Goal: Information Seeking & Learning: Understand process/instructions

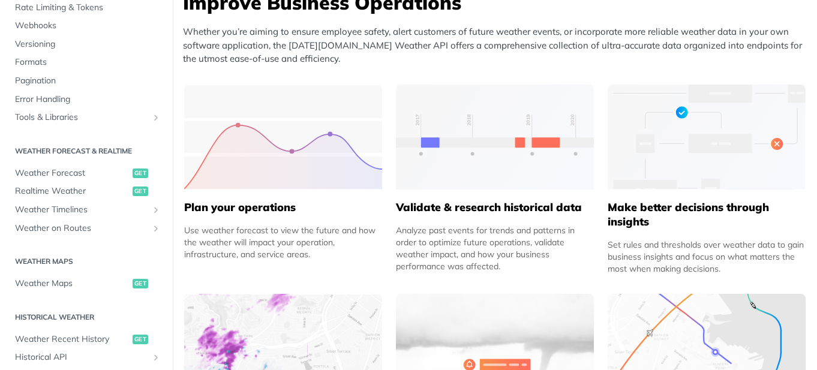
scroll to position [531, 0]
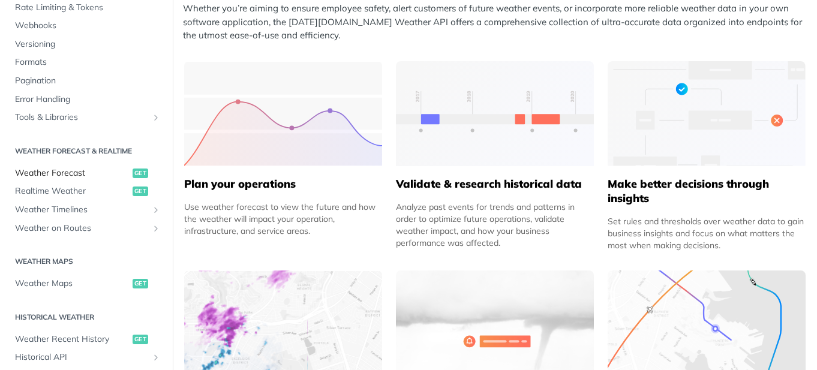
click at [80, 173] on span "Weather Forecast" at bounding box center [72, 173] width 115 height 12
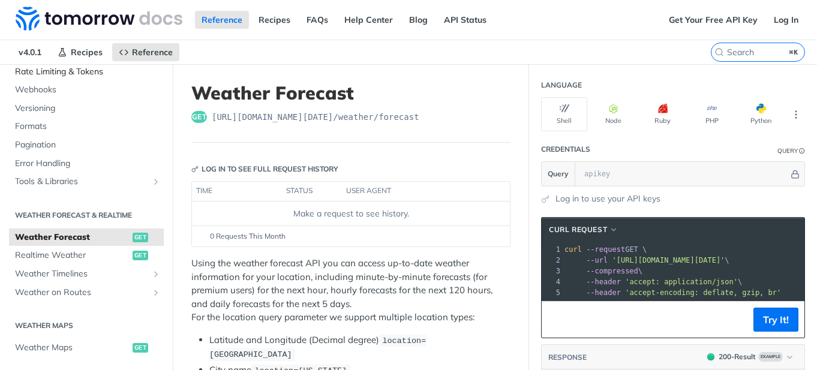
click at [91, 76] on span "Rate Limiting & Tokens" at bounding box center [88, 72] width 146 height 12
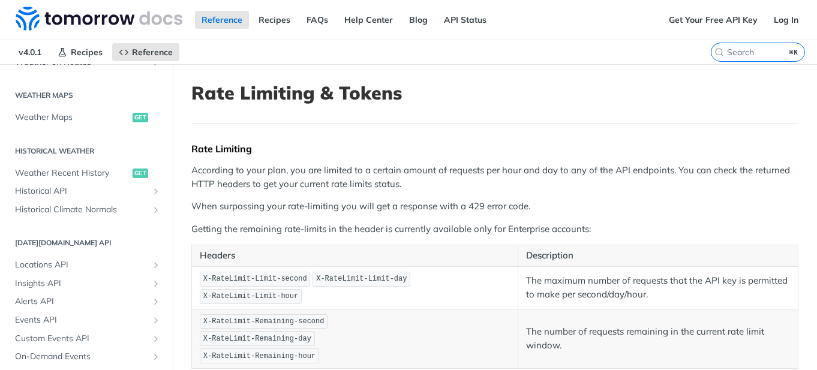
scroll to position [426, 0]
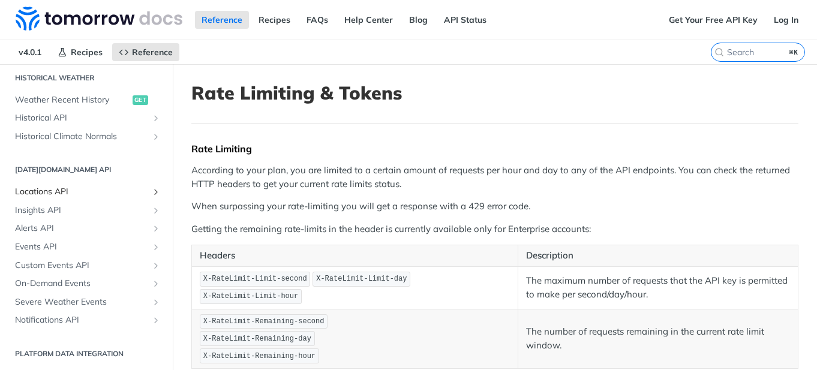
click at [101, 192] on span "Locations API" at bounding box center [81, 192] width 133 height 12
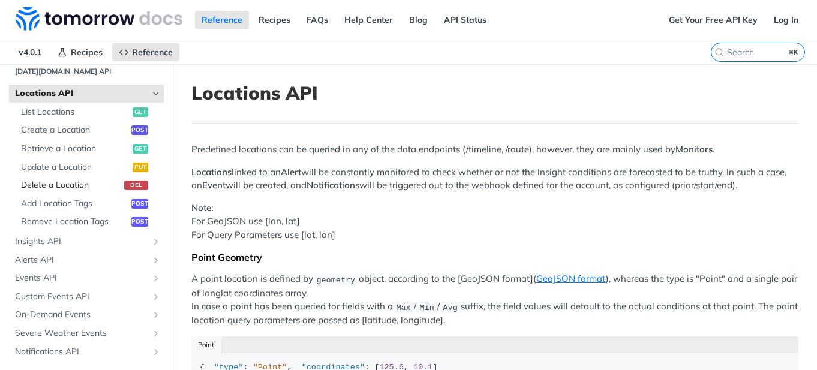
scroll to position [540, 0]
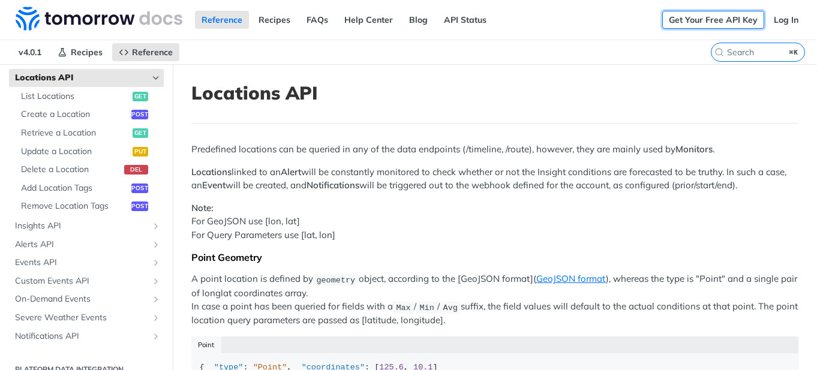
click at [707, 16] on link "Get Your Free API Key" at bounding box center [713, 20] width 102 height 18
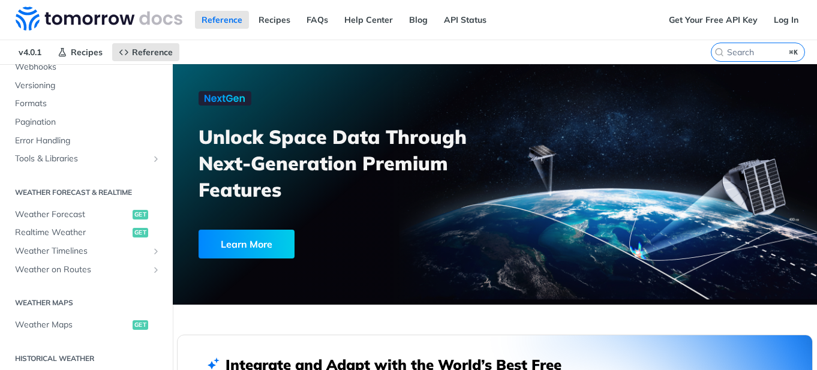
scroll to position [175, 0]
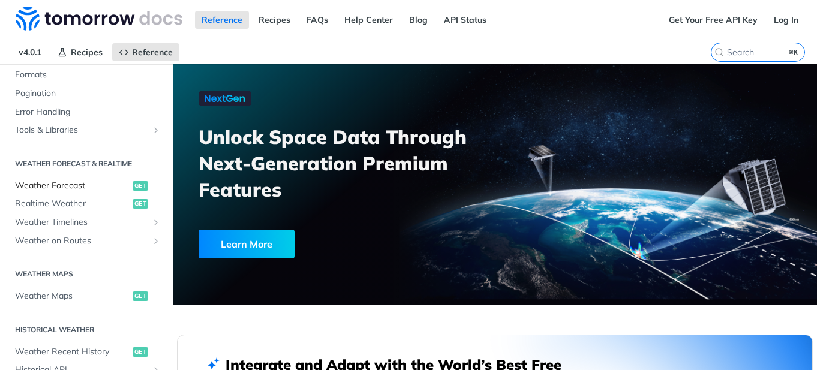
click at [79, 183] on span "Weather Forecast" at bounding box center [72, 186] width 115 height 12
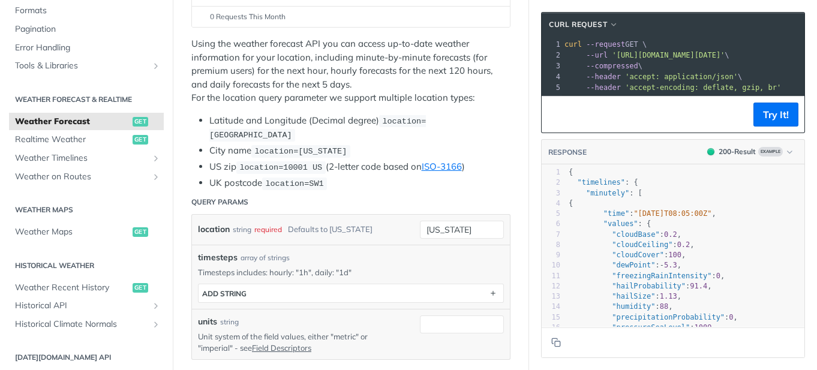
scroll to position [221, 0]
drag, startPoint x: 456, startPoint y: 225, endPoint x: 426, endPoint y: 221, distance: 30.9
click at [426, 221] on input "new york" at bounding box center [462, 228] width 84 height 18
paste input "-35.4715 174.7375"
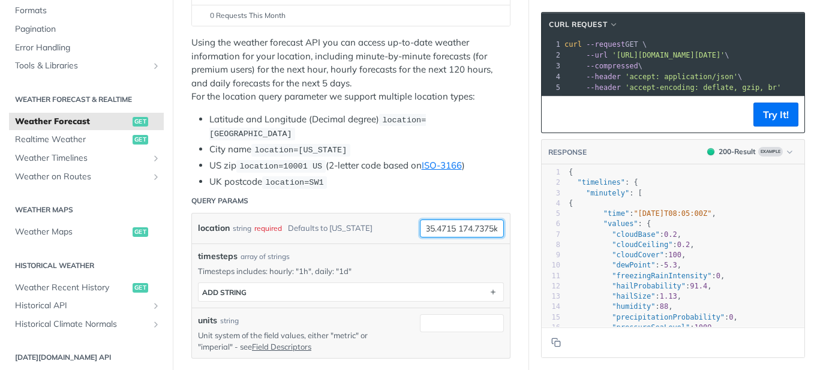
click at [455, 227] on input "-35.4715 174.7375k" at bounding box center [462, 228] width 84 height 18
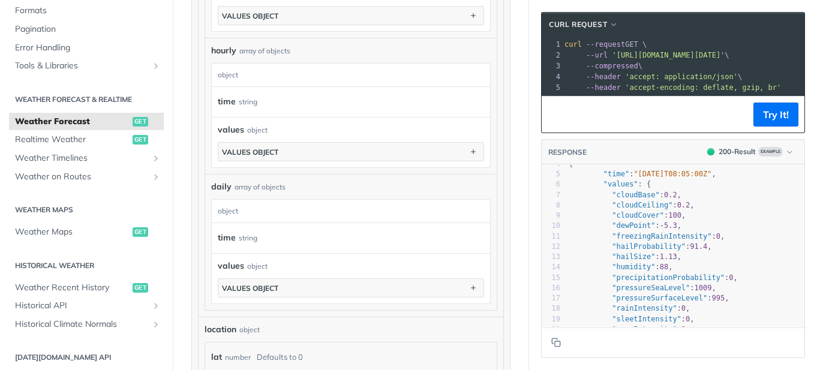
scroll to position [0, 0]
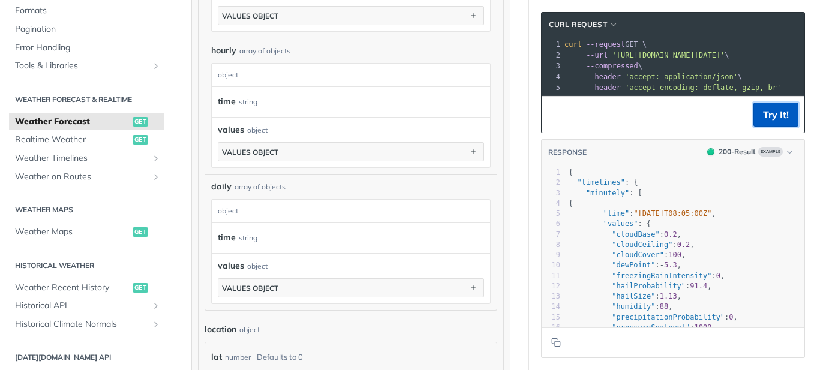
click at [762, 110] on button "Try It!" at bounding box center [775, 115] width 45 height 24
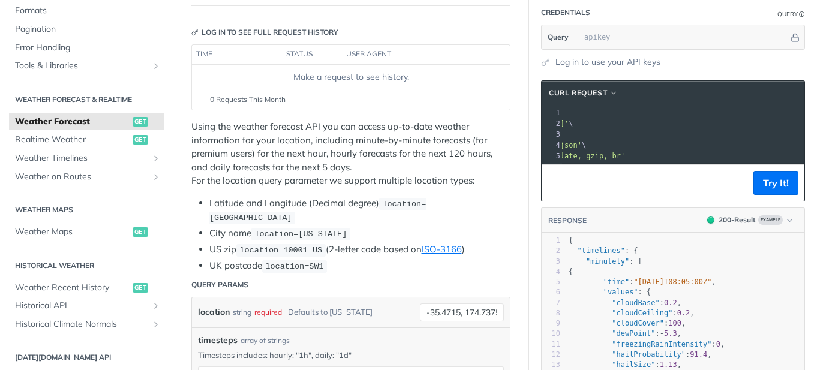
drag, startPoint x: 618, startPoint y: 119, endPoint x: 790, endPoint y: 123, distance: 171.5
click at [568, 123] on span "'https://api.tomorrow.io/v4/weather/forecast?location=-35.4715%2C%20174.7375k'" at bounding box center [512, 123] width 113 height 8
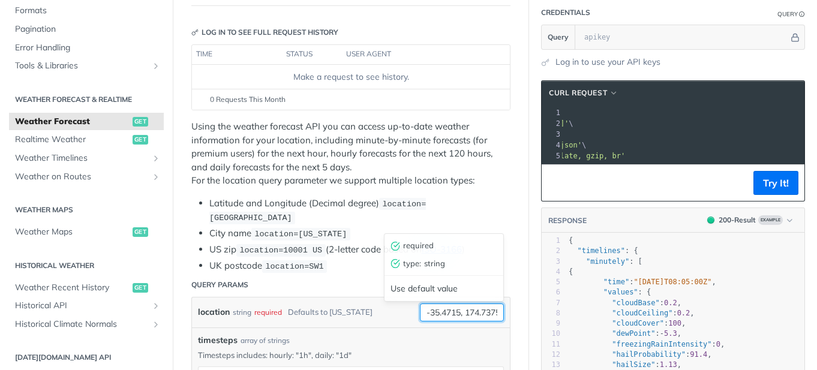
click at [468, 310] on input "-35.4715, 174.7375k" at bounding box center [462, 312] width 84 height 18
type input "-35.4715,174.7375k"
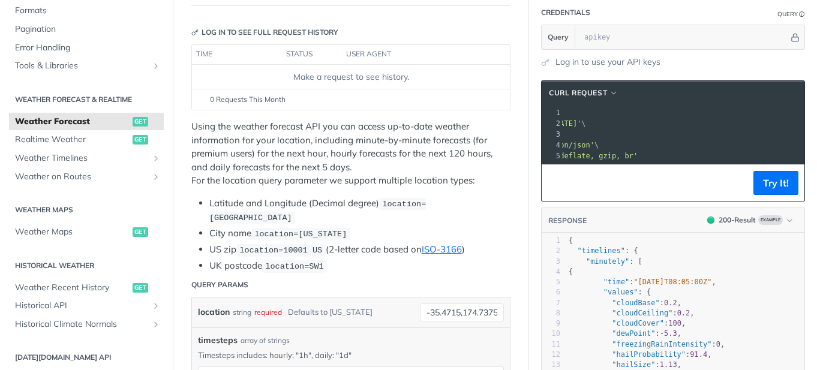
click at [581, 121] on span "'https://api.tomorrow.io/v4/weather/forecast?location=-35.4715%2C174.7375k'" at bounding box center [524, 123] width 113 height 8
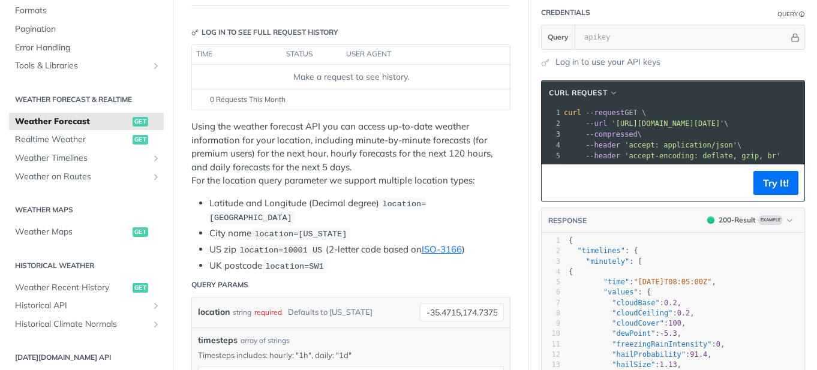
drag, startPoint x: 791, startPoint y: 121, endPoint x: 616, endPoint y: 125, distance: 174.6
click at [616, 125] on span "'https://api.tomorrow.io/v4/weather/forecast?location=-35.4715%2C174.7375k'" at bounding box center [667, 123] width 113 height 8
copy span "https://api.tomorrow.io/v4/weather/forecast?location=-35.4715%2C174.7375k"
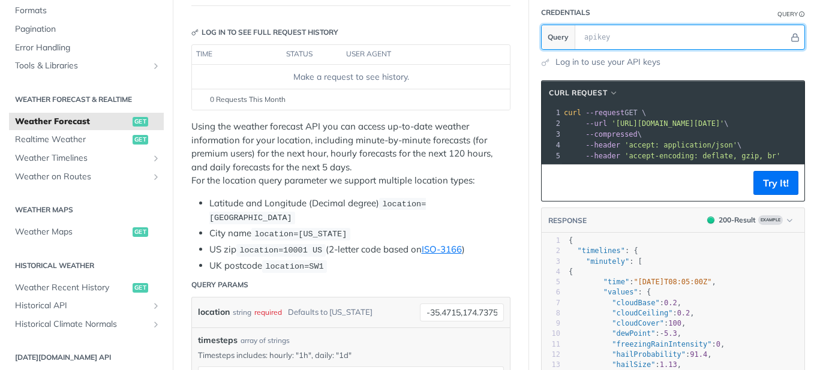
click at [643, 41] on input "text" at bounding box center [683, 37] width 210 height 24
paste input "https://api.tomorrow.io/v4/weather/forecast?location=-35.4715%2C174.7375k"
type input "https://api.tomorrow.io/v4/weather/forecast?location=-35.4715%2C174.7375k"
click at [667, 45] on input "https://api.tomorrow.io/v4/weather/forecast?location=-35.4715%2C174.7375k" at bounding box center [683, 37] width 210 height 24
click at [694, 46] on input "https://api.tomorrow.io/v4/weather/forecast?location=-35.4715%2C174.7375k" at bounding box center [683, 37] width 210 height 24
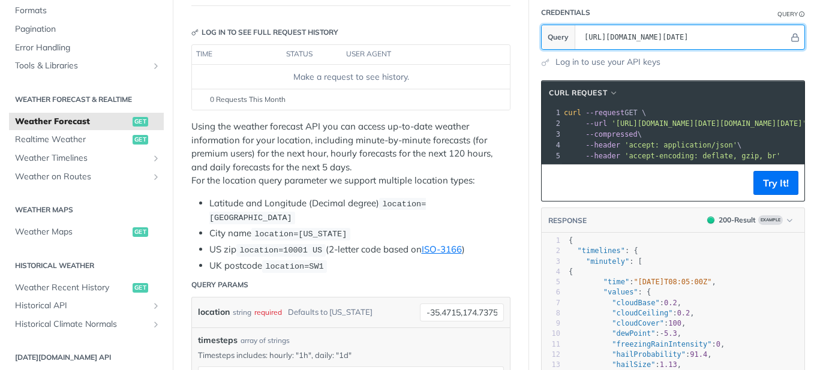
click at [694, 46] on input "https://api.tomorrow.io/v4/weather/forecast?location=-35.4715%2C174.7375k" at bounding box center [683, 37] width 210 height 24
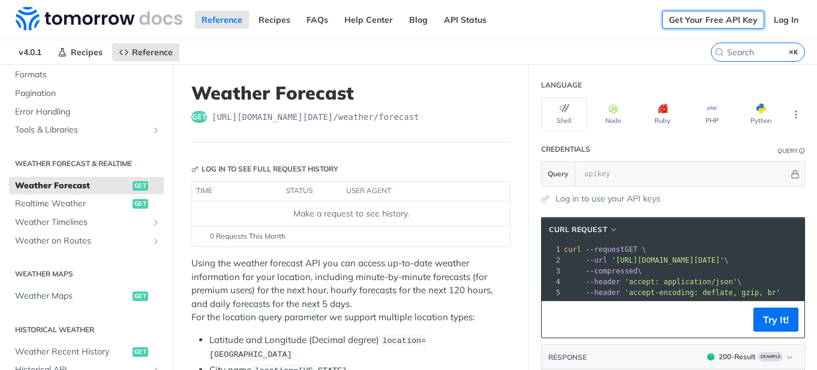
click at [727, 19] on link "Get Your Free API Key" at bounding box center [713, 20] width 102 height 18
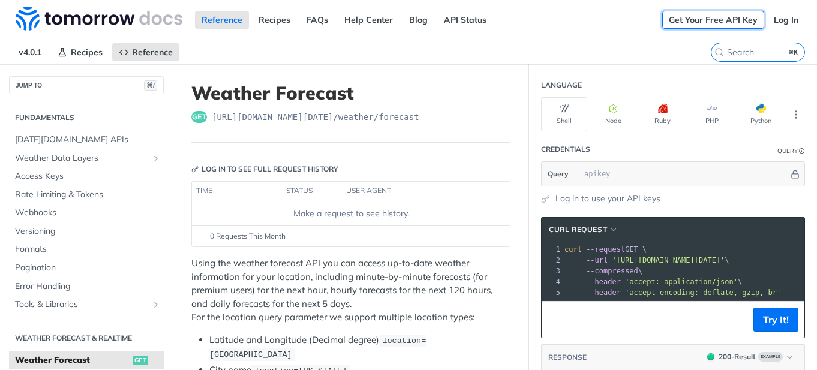
click at [721, 25] on link "Get Your Free API Key" at bounding box center [713, 20] width 102 height 18
click at [795, 11] on link "Log In" at bounding box center [786, 20] width 38 height 18
click at [768, 24] on link "Log In" at bounding box center [786, 20] width 38 height 18
click at [734, 22] on link "Get Your Free API Key" at bounding box center [713, 20] width 102 height 18
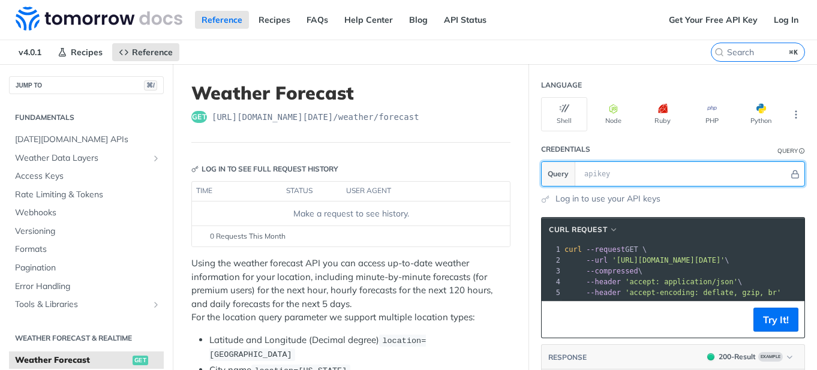
click at [617, 172] on input "text" at bounding box center [683, 174] width 210 height 24
paste input "BKfB7zRjK4qoDGmERjxUQa0qyDTRoIgq"
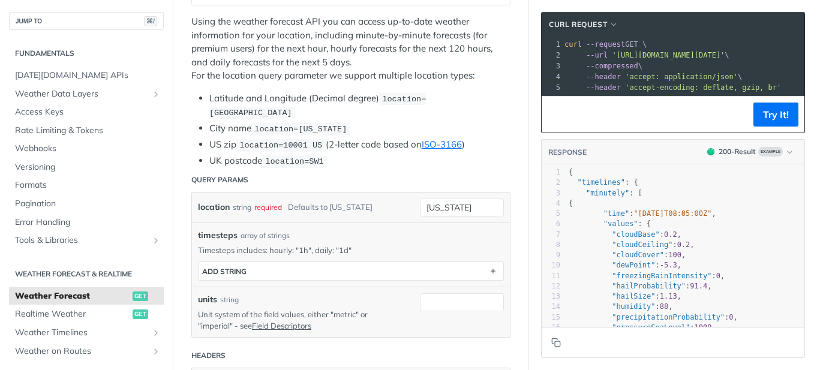
scroll to position [252, 0]
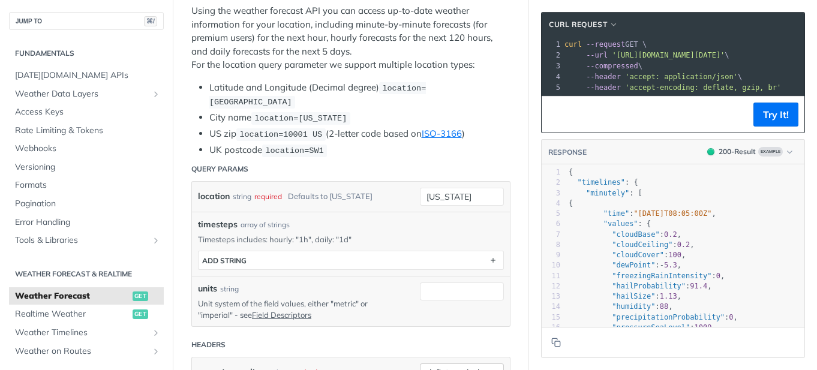
type input "BKfB7zRjK4qoDGmERjxUQa0qyDTRoIgq"
drag, startPoint x: 479, startPoint y: 191, endPoint x: 344, endPoint y: 171, distance: 137.0
click at [344, 171] on form "Query Params location string required Defaults to new york new york required ty…" at bounding box center [350, 290] width 319 height 266
paste input "-35.4715,174.7375"
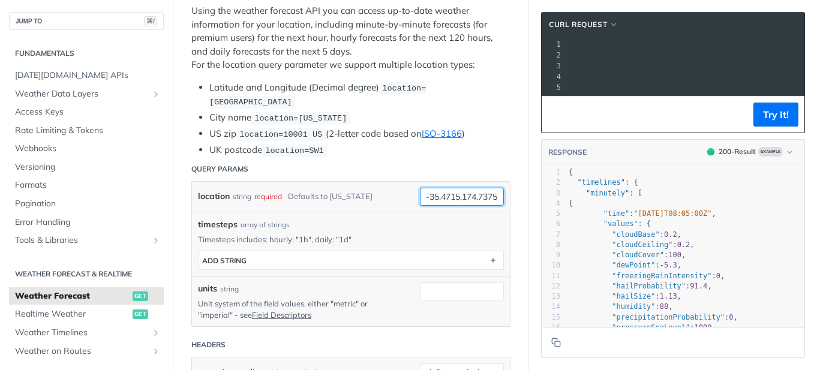
scroll to position [0, 239]
type input "-35.4715,174.7375"
click at [780, 116] on button "Try It!" at bounding box center [775, 115] width 45 height 24
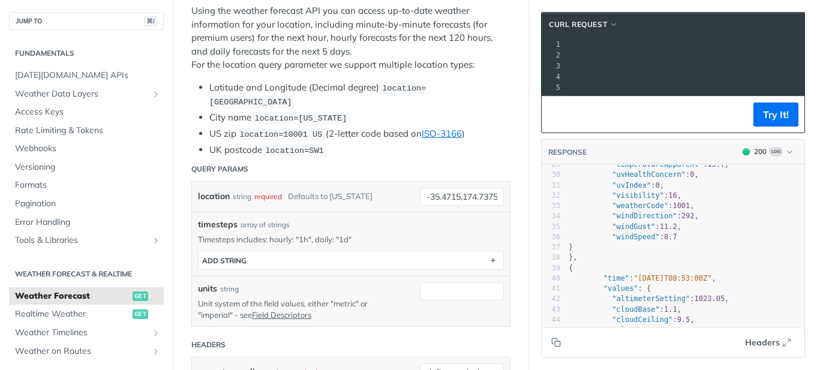
scroll to position [455, 0]
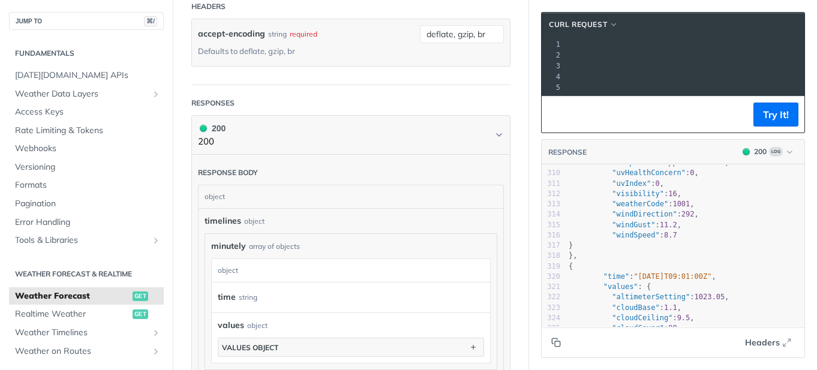
click at [556, 338] on icon "Copy to clipboard" at bounding box center [556, 343] width 10 height 10
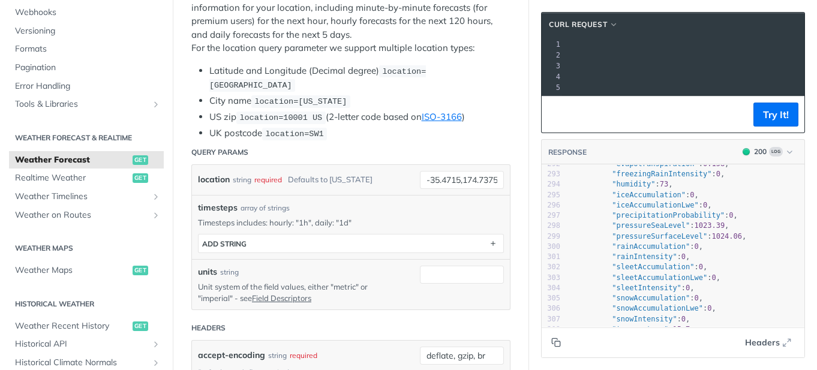
click at [122, 160] on span "Weather Forecast" at bounding box center [72, 160] width 115 height 12
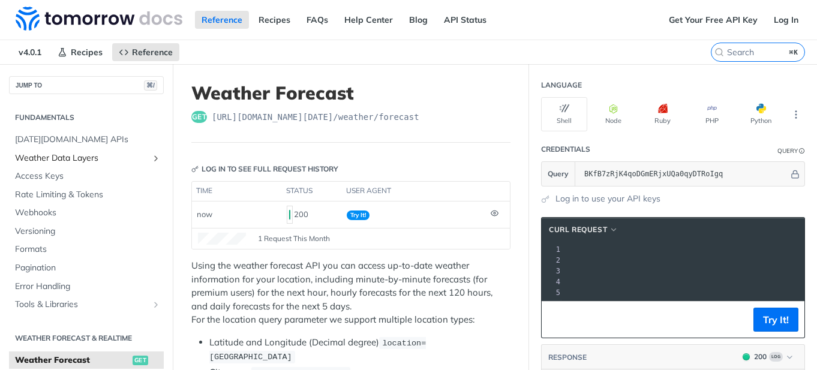
click at [89, 157] on span "Weather Data Layers" at bounding box center [81, 158] width 133 height 12
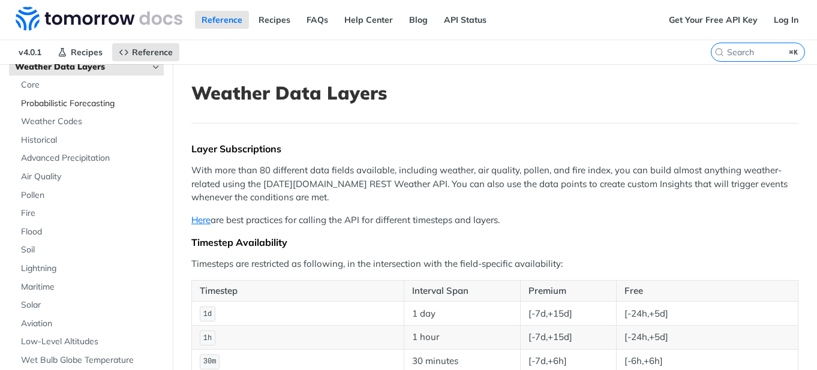
click at [104, 107] on span "Probabilistic Forecasting" at bounding box center [91, 104] width 140 height 12
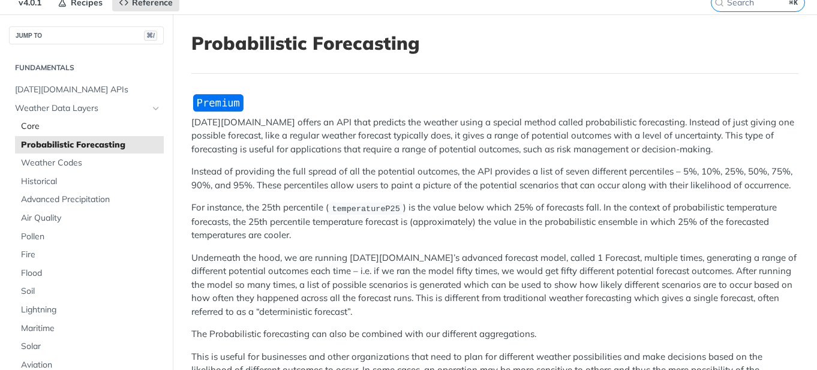
click at [82, 123] on span "Core" at bounding box center [91, 127] width 140 height 12
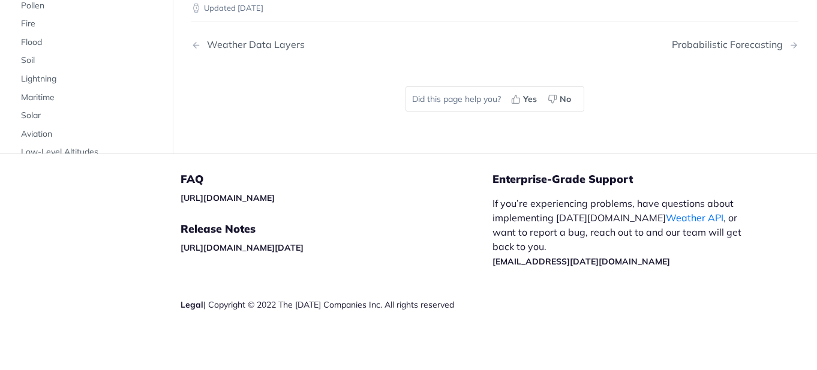
click at [702, 62] on nav "Weather Data Layers Probabilistic Forecasting" at bounding box center [494, 44] width 607 height 35
click at [708, 50] on div "Probabilistic Forecasting" at bounding box center [730, 44] width 117 height 11
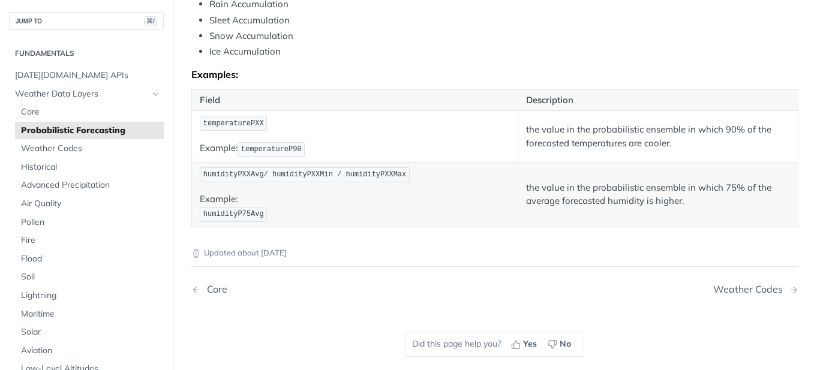
scroll to position [703, 0]
click at [56, 309] on span "Maritime" at bounding box center [91, 314] width 140 height 12
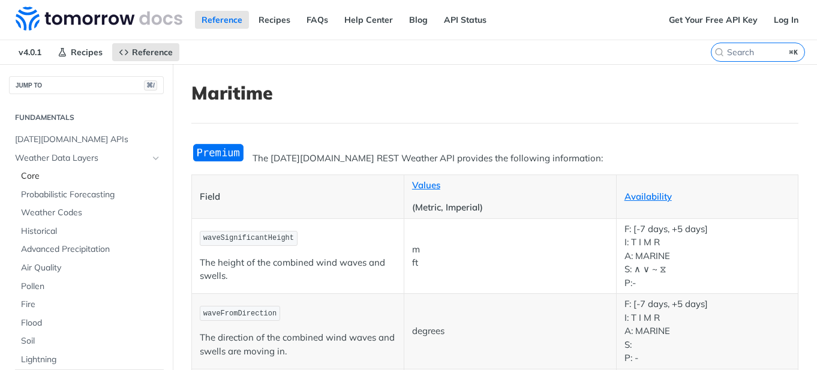
click at [40, 182] on link "Core" at bounding box center [89, 176] width 149 height 18
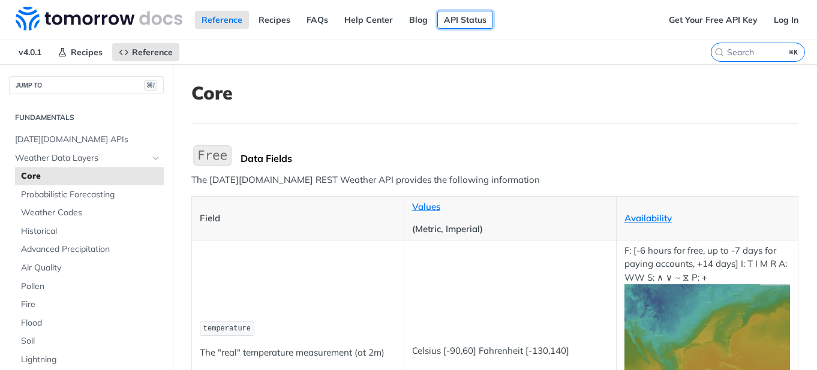
click at [464, 24] on link "API Status" at bounding box center [465, 20] width 56 height 18
click at [271, 24] on link "Recipes" at bounding box center [274, 20] width 45 height 18
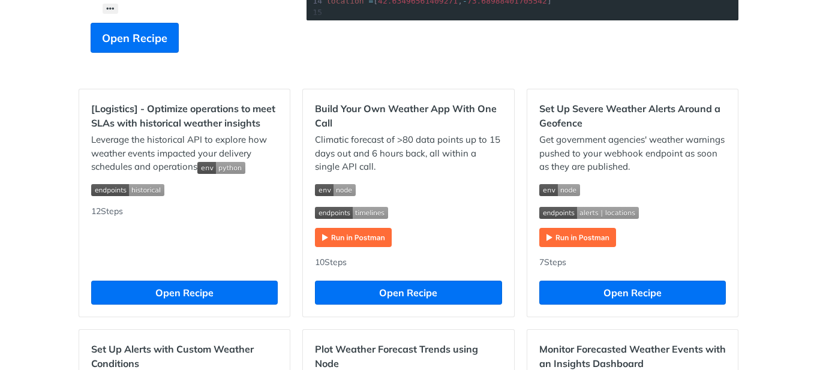
scroll to position [321, 0]
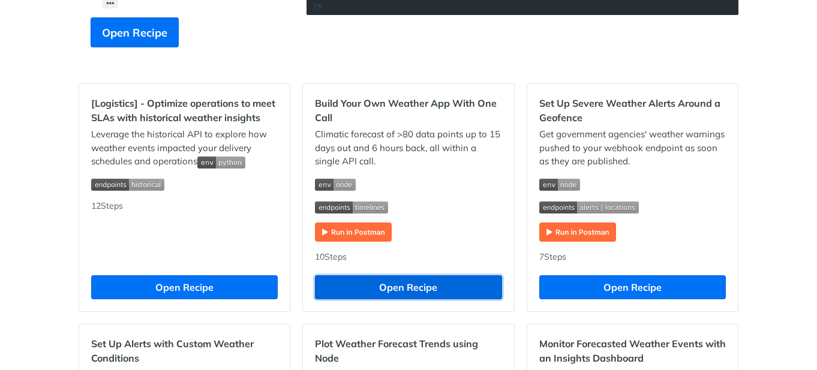
click at [408, 292] on button "Open Recipe" at bounding box center [408, 287] width 186 height 24
